Goal: Information Seeking & Learning: Understand process/instructions

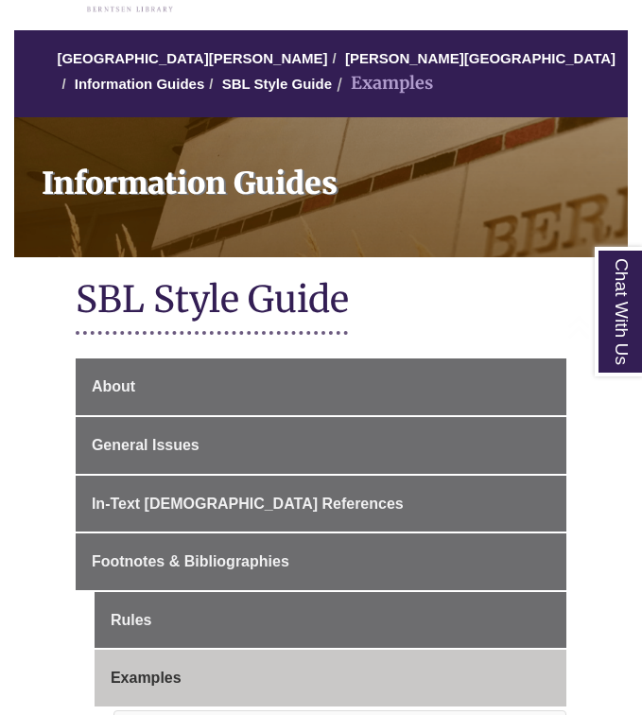
scroll to position [239, 0]
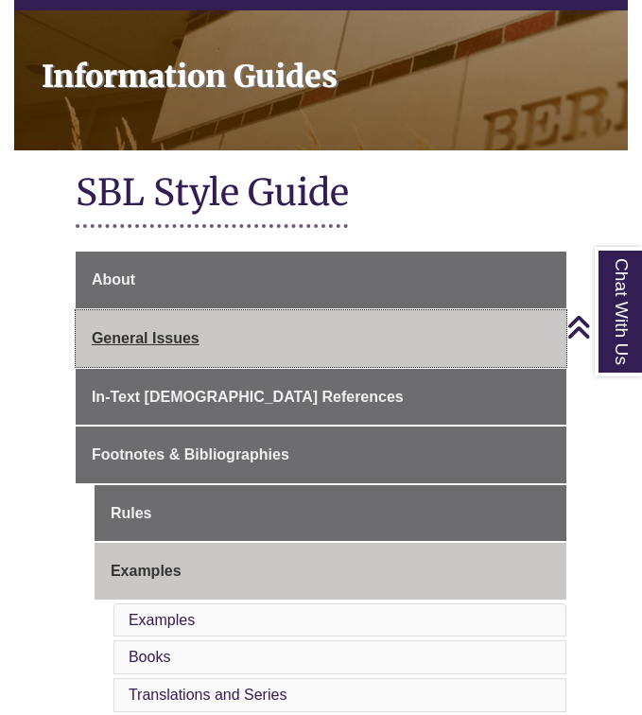
click at [220, 332] on link "General Issues" at bounding box center [321, 338] width 491 height 57
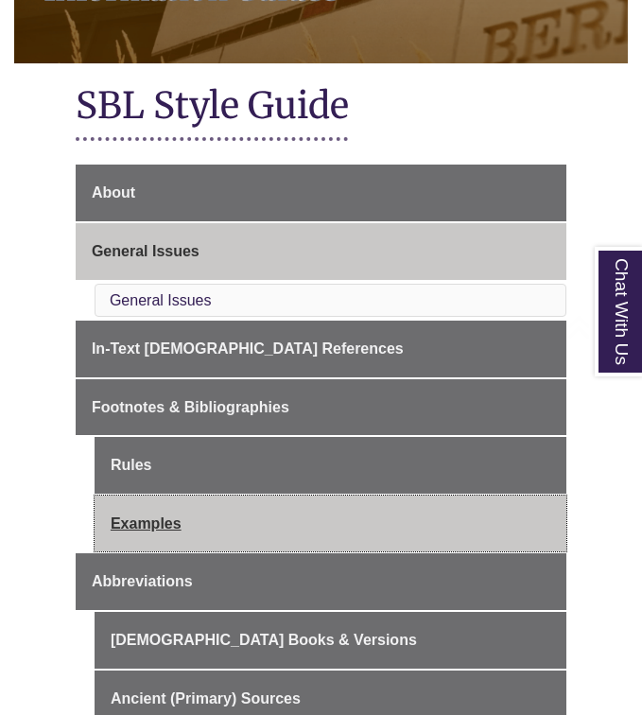
scroll to position [346, 0]
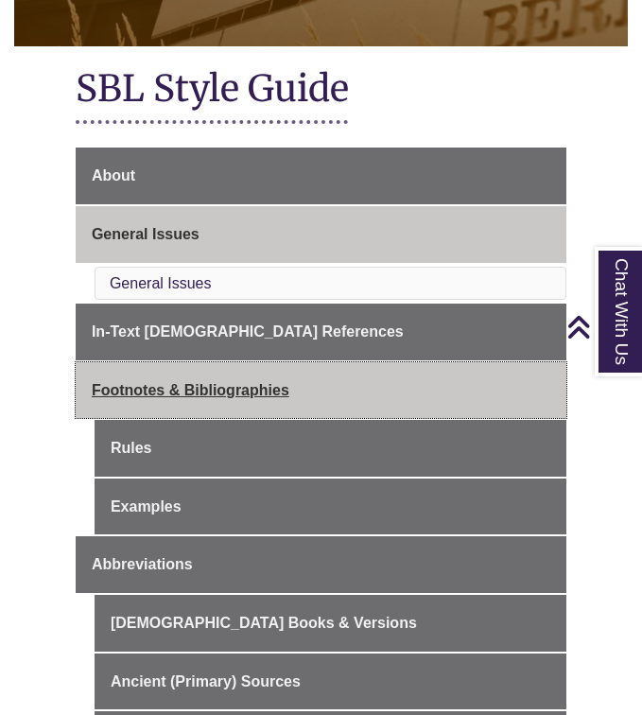
click at [213, 382] on span "Footnotes & Bibliographies" at bounding box center [191, 390] width 198 height 16
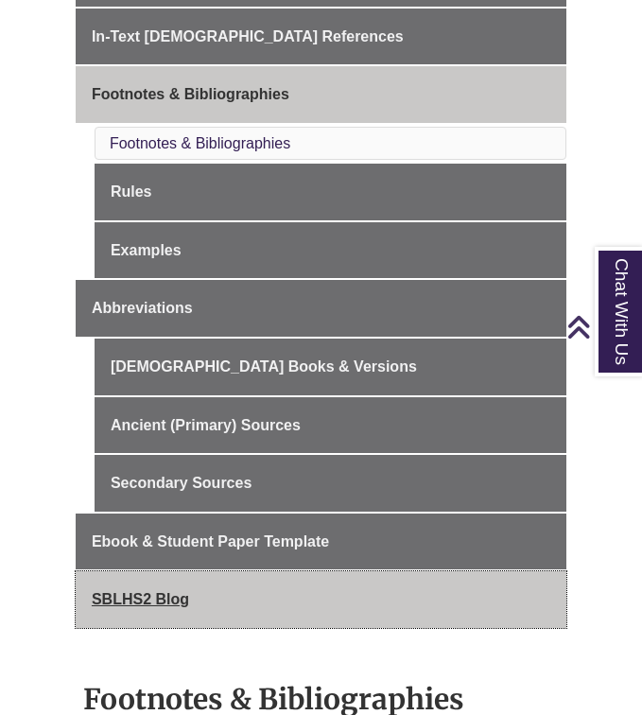
scroll to position [536, 0]
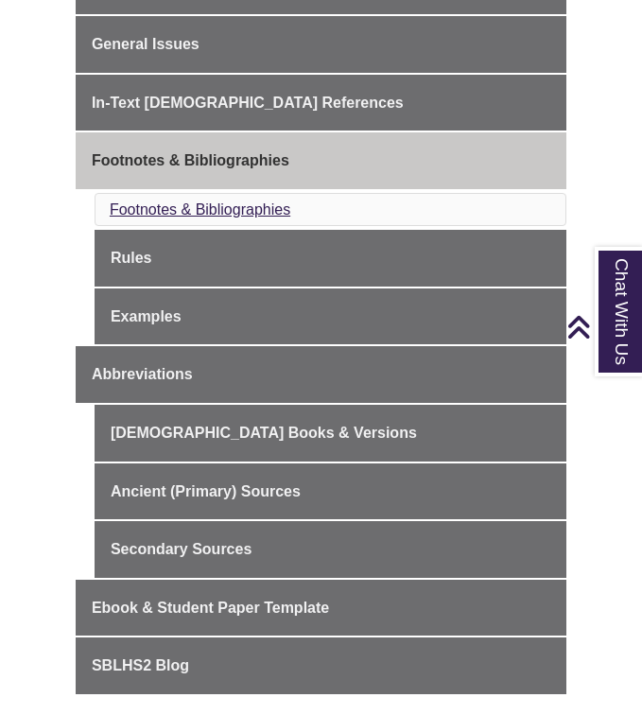
click at [193, 205] on link "Footnotes & Bibliographies" at bounding box center [200, 209] width 181 height 16
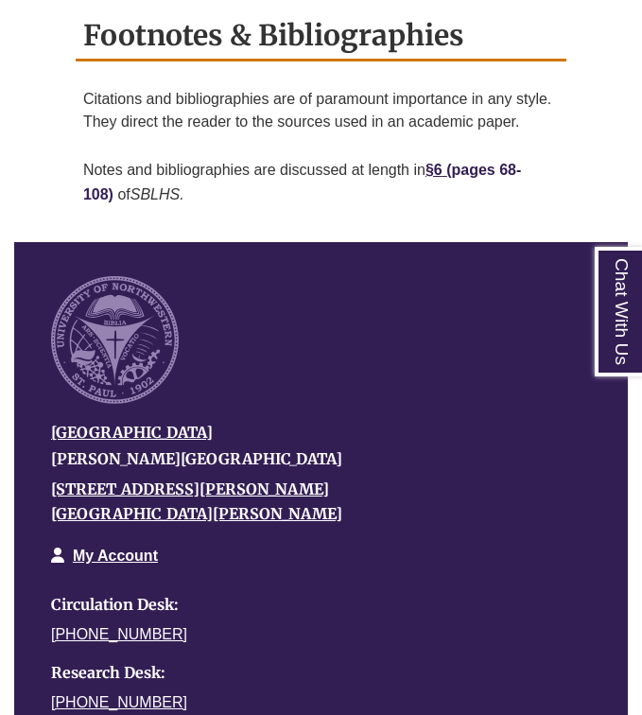
click at [509, 162] on link "pages 68-108)" at bounding box center [302, 182] width 438 height 41
